Goal: Task Accomplishment & Management: Complete application form

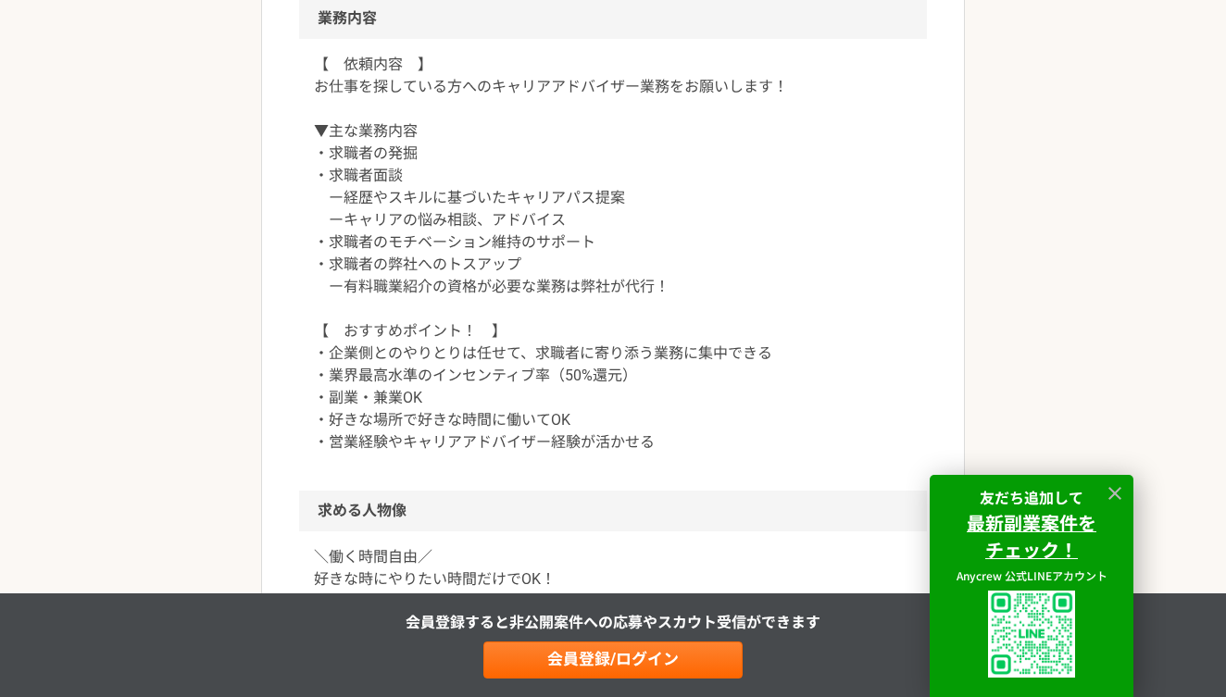
scroll to position [809, 0]
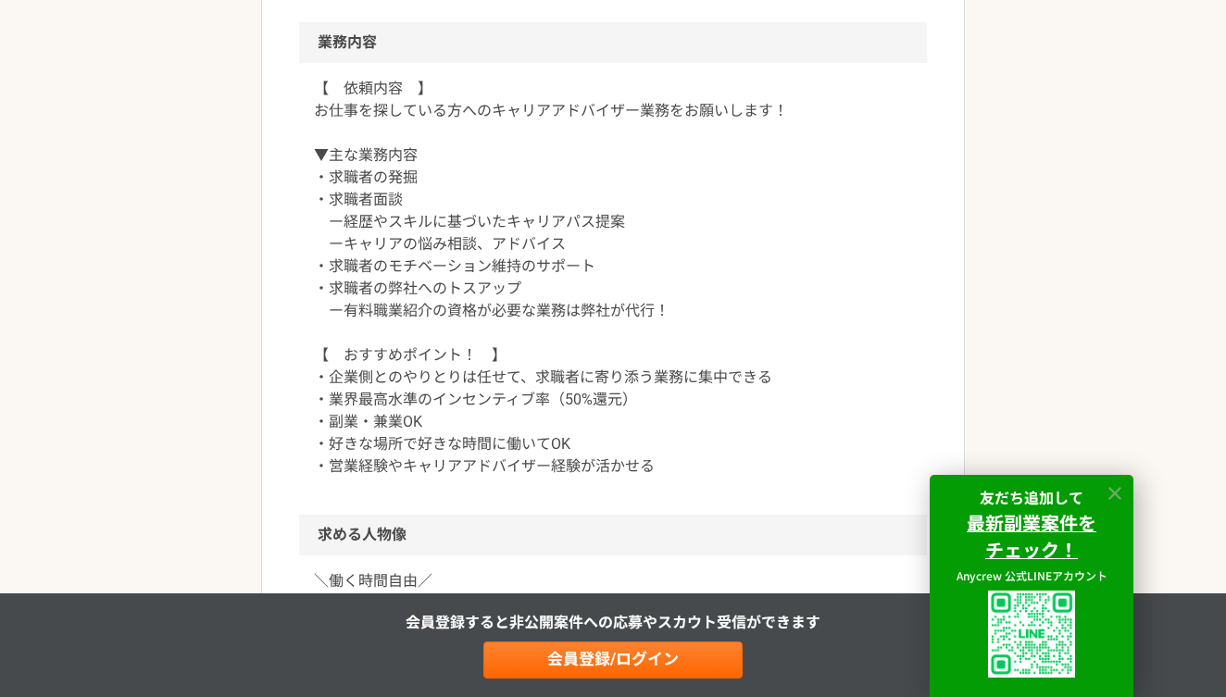
click at [1118, 497] on icon at bounding box center [1115, 493] width 13 height 13
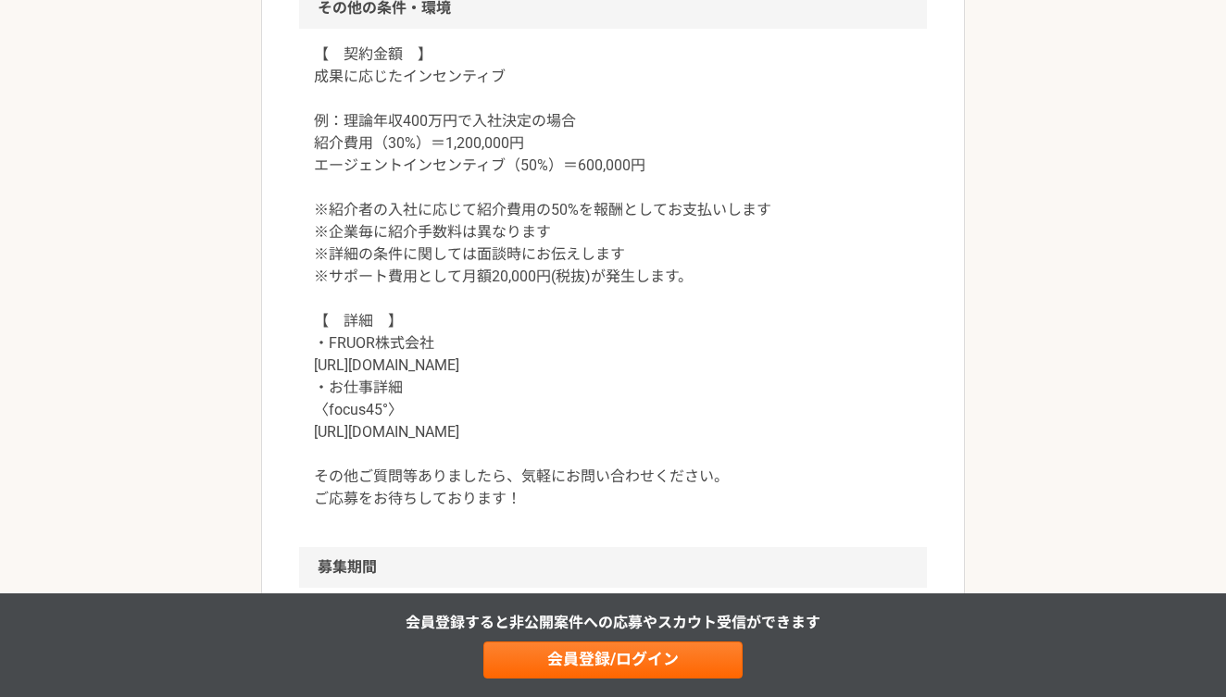
scroll to position [2004, 0]
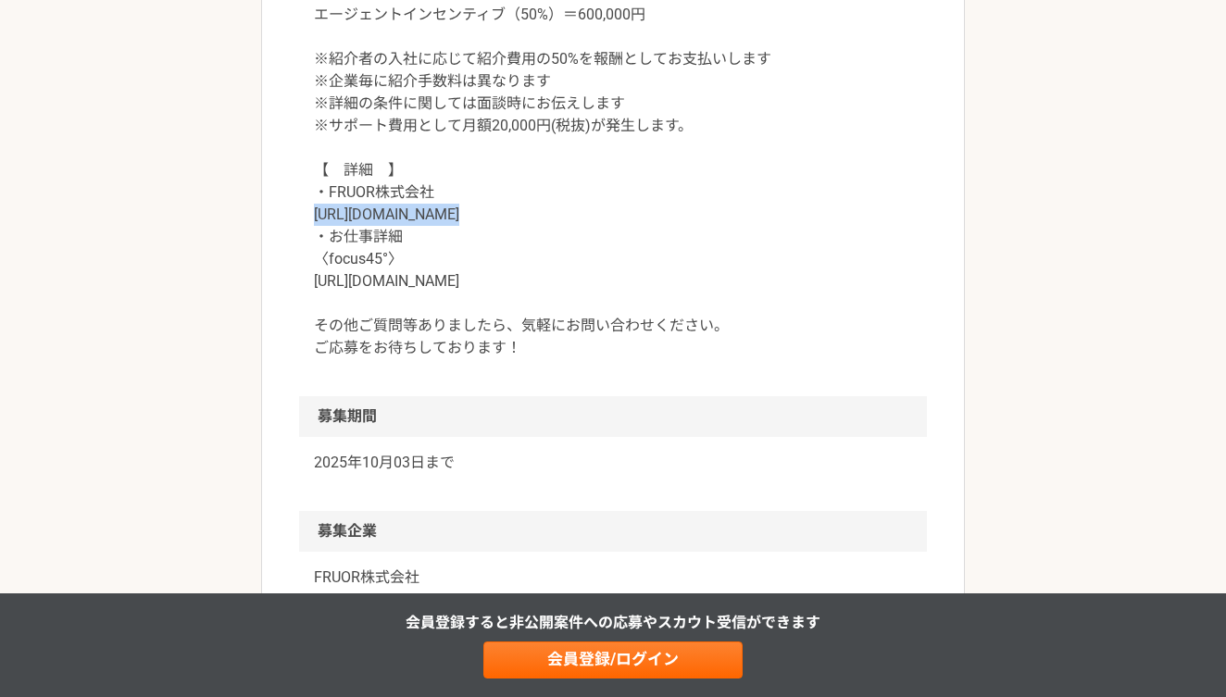
drag, startPoint x: 431, startPoint y: 212, endPoint x: 306, endPoint y: 208, distance: 125.1
click at [305, 210] on div "【　契約金額　】 成果に応じたインセンティブ 例：理論年収400万円で入社決定の場合 紹介費用（30%）＝1,200,000円 エージェントインセンティブ（5…" at bounding box center [613, 137] width 628 height 519
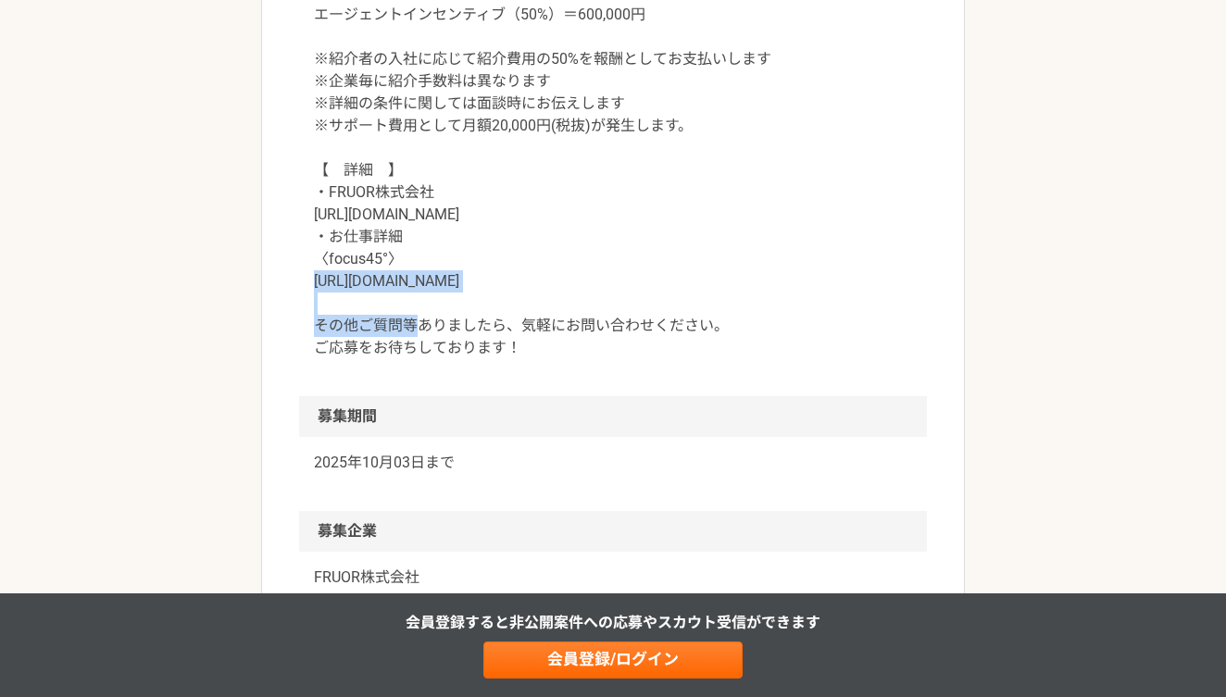
drag, startPoint x: 499, startPoint y: 277, endPoint x: 292, endPoint y: 276, distance: 207.5
copy p "[URL][DOMAIN_NAME]"
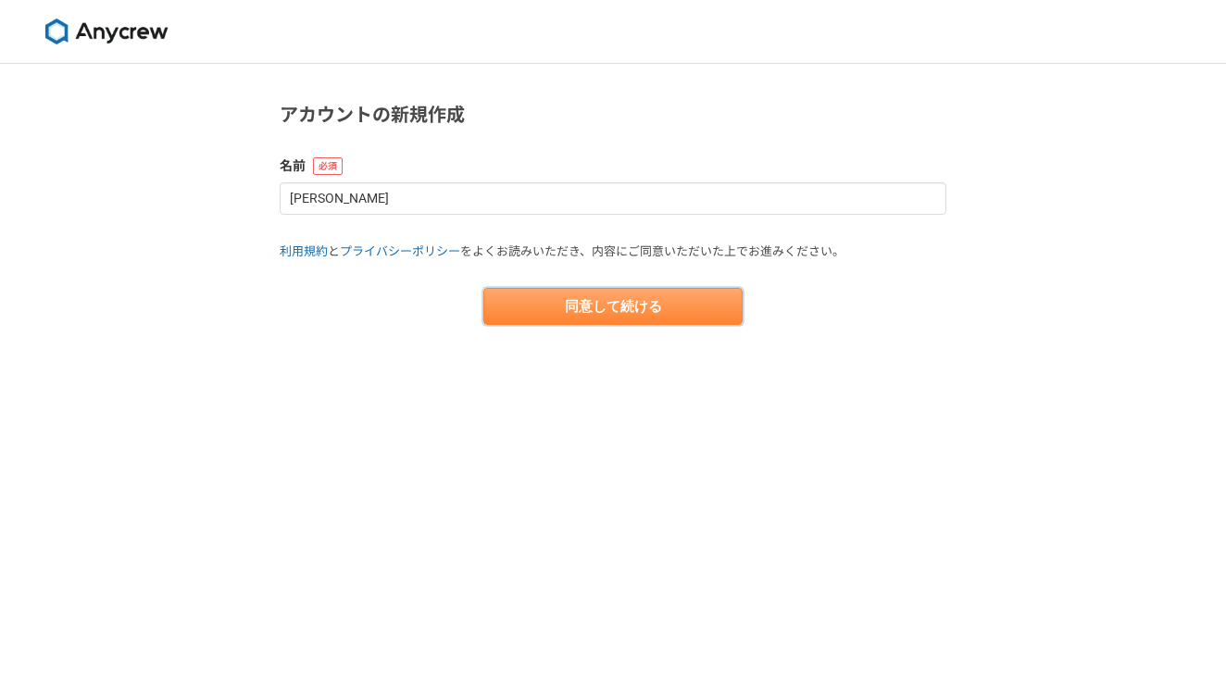
click at [689, 300] on button "同意して続ける" at bounding box center [612, 306] width 259 height 37
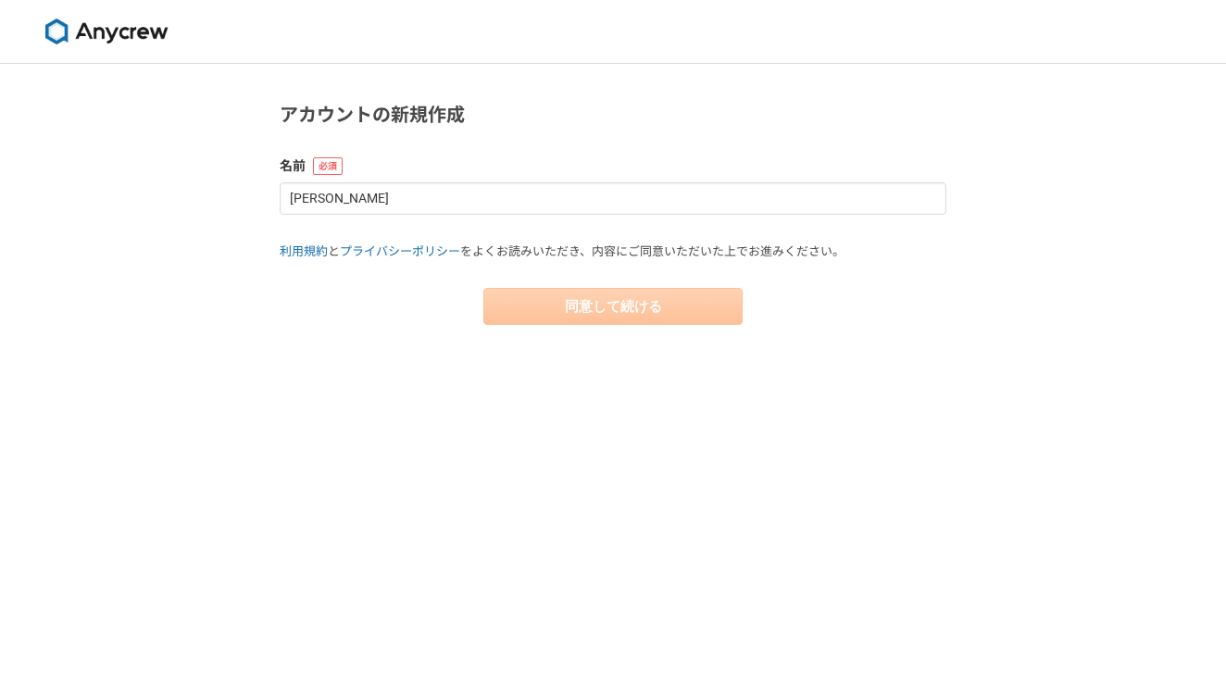
select select "13"
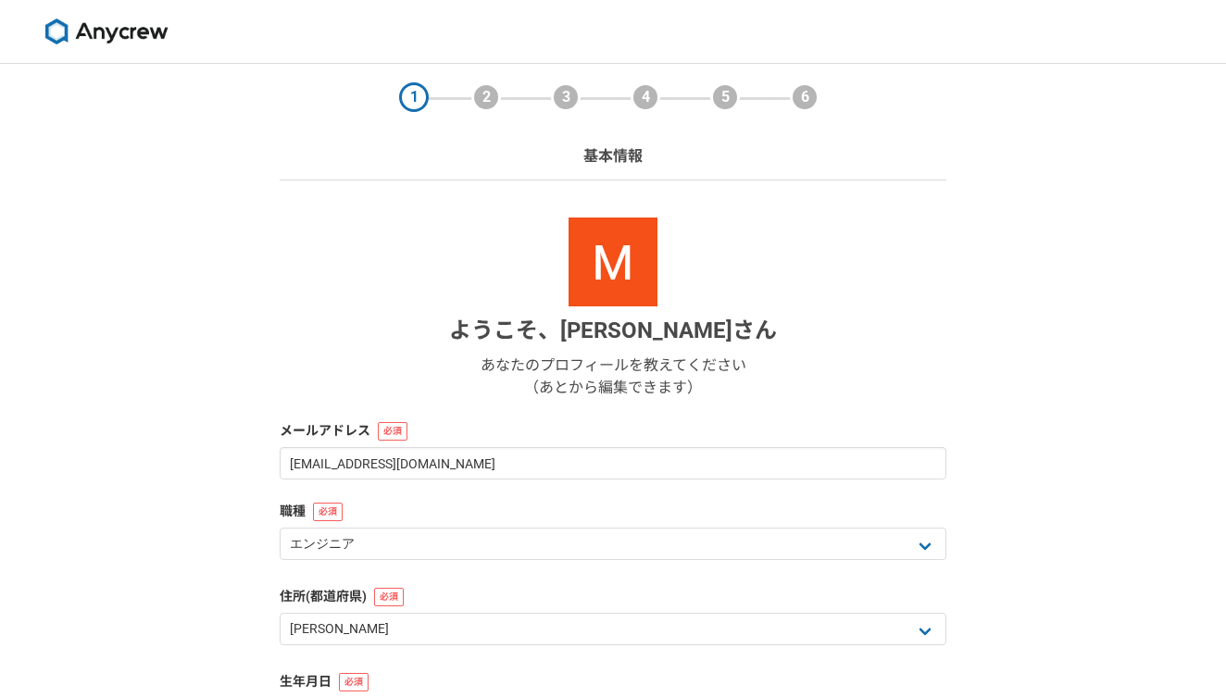
click at [104, 20] on img at bounding box center [106, 32] width 139 height 26
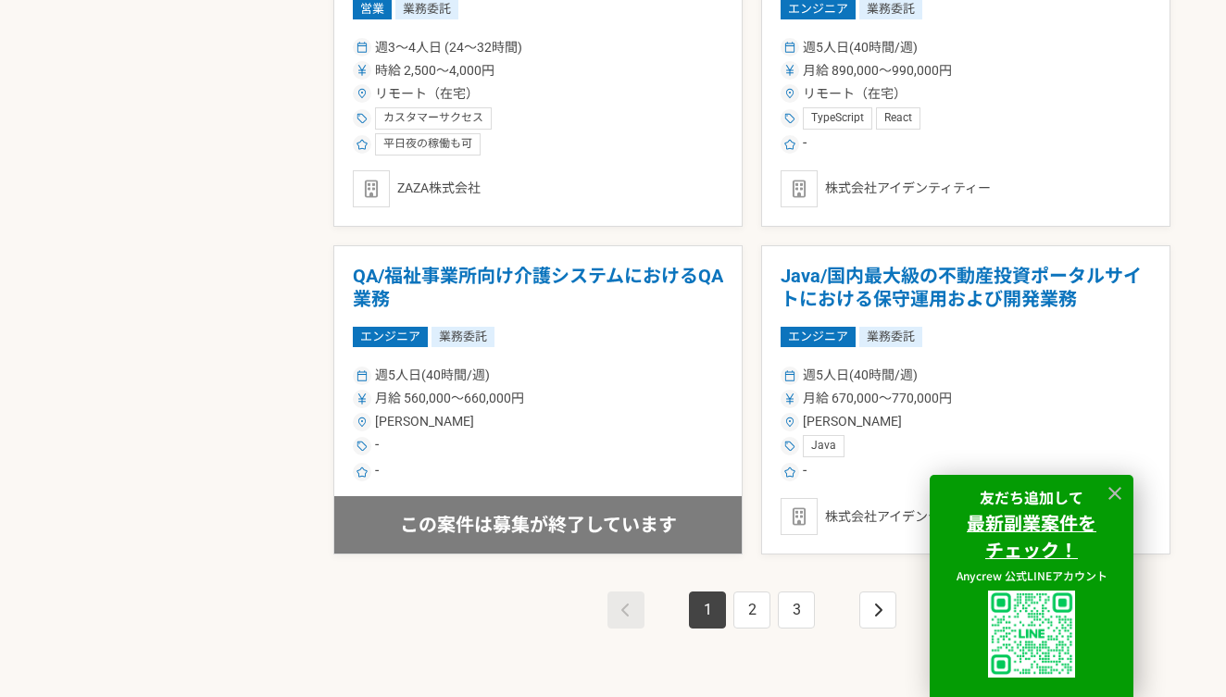
scroll to position [3401, 0]
